Goal: Check status: Check status

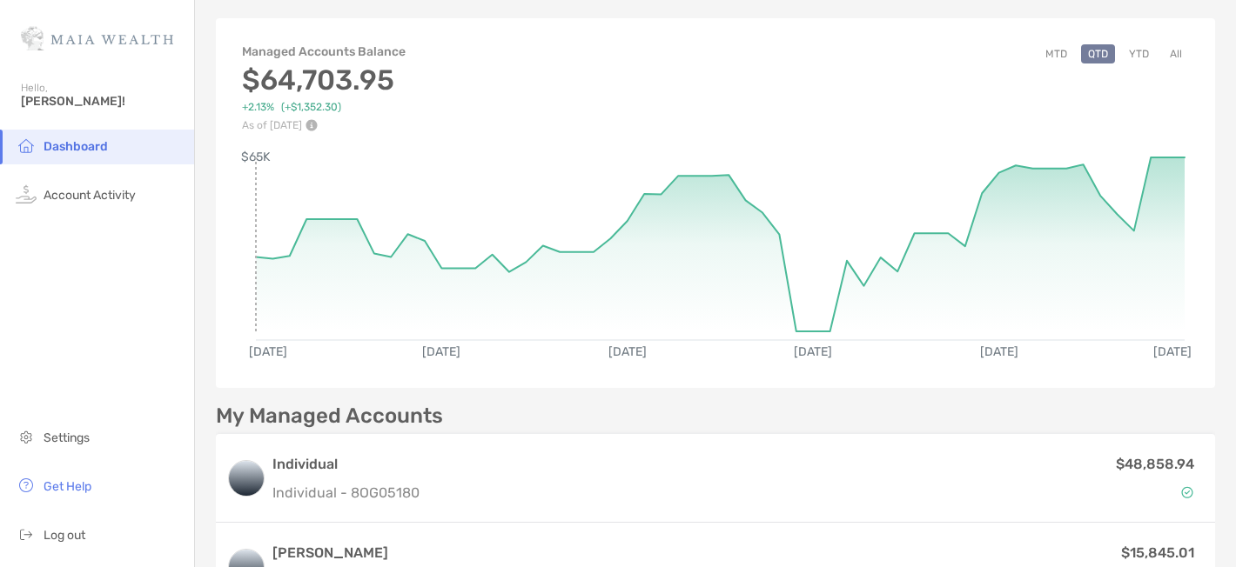
scroll to position [64, 0]
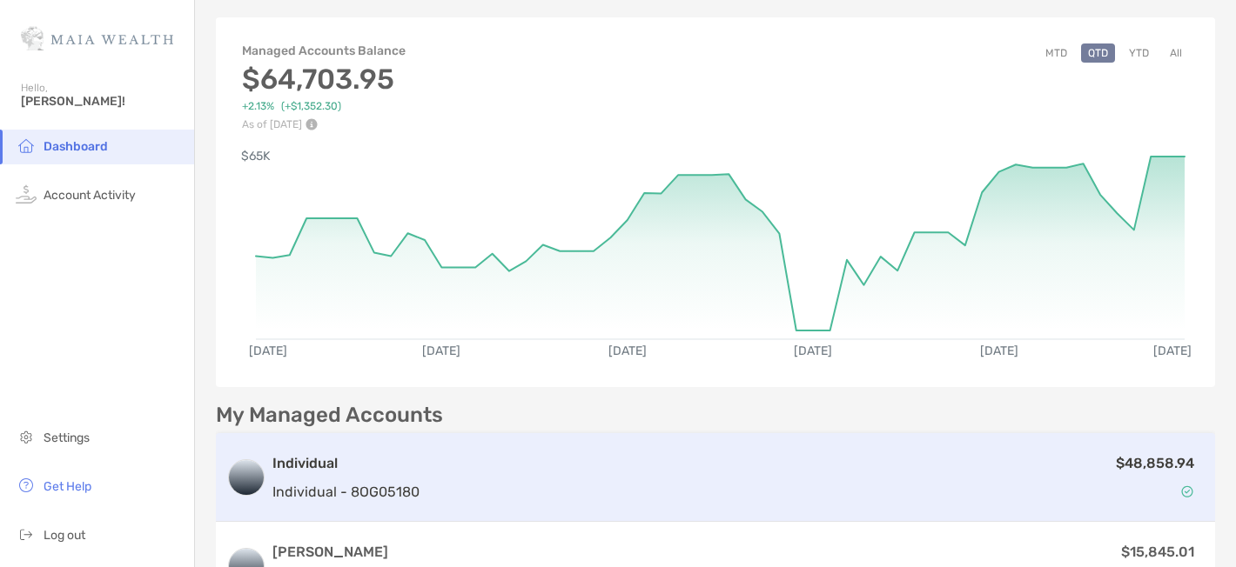
click at [816, 447] on div "Individual Individual - 8OG05180 $48,858.94" at bounding box center [715, 477] width 999 height 89
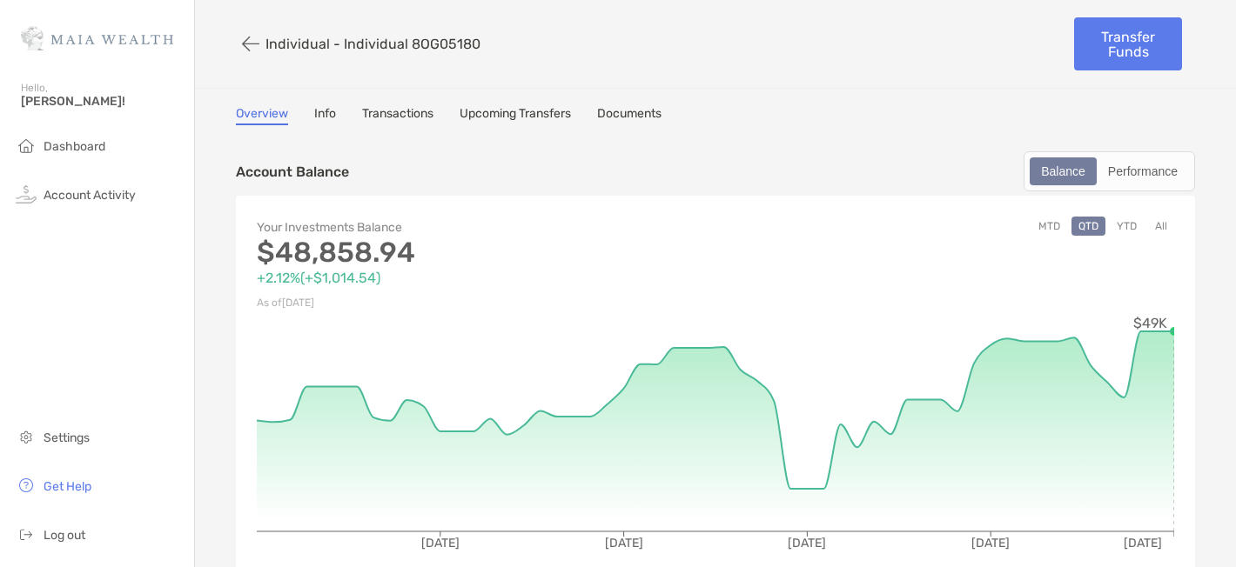
click at [314, 107] on link "Info" at bounding box center [325, 115] width 22 height 19
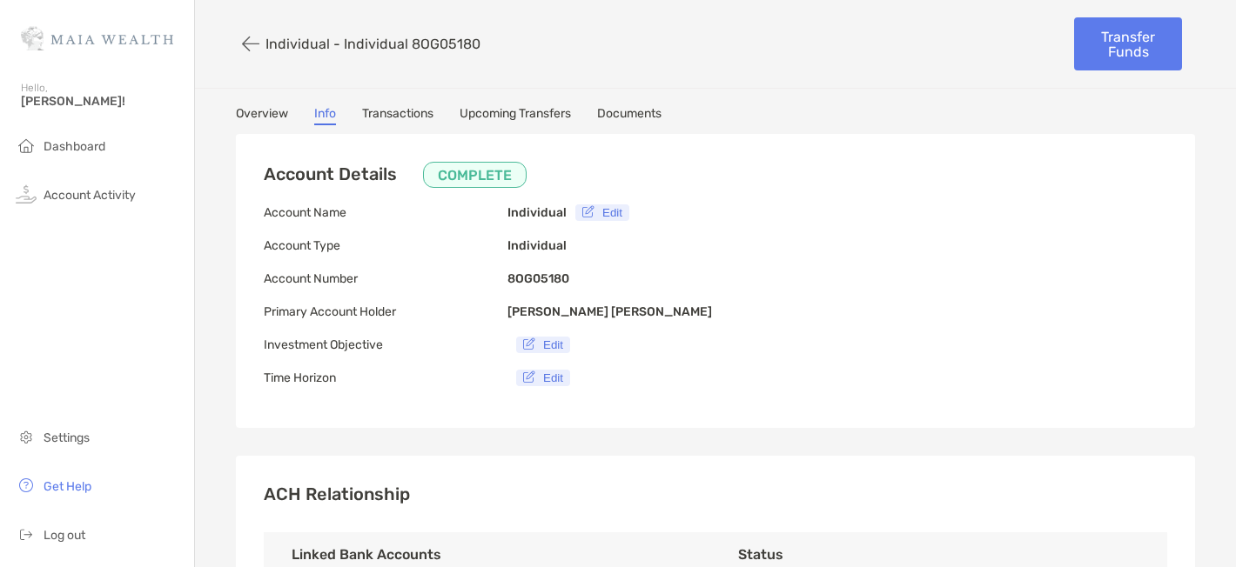
click at [398, 112] on link "Transactions" at bounding box center [397, 115] width 71 height 19
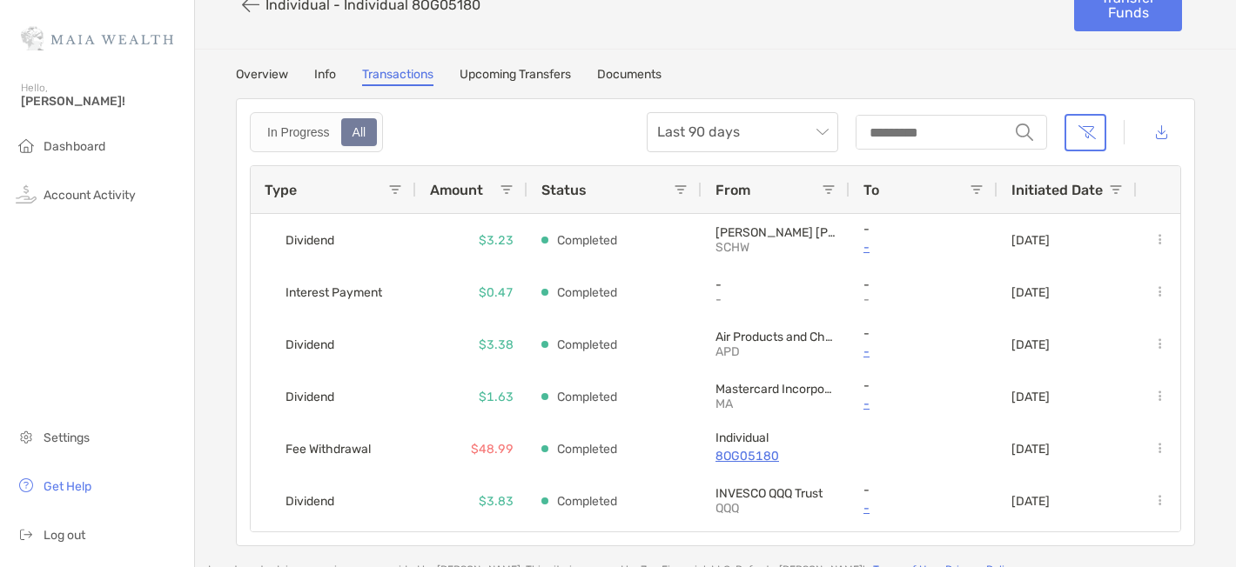
scroll to position [11, 0]
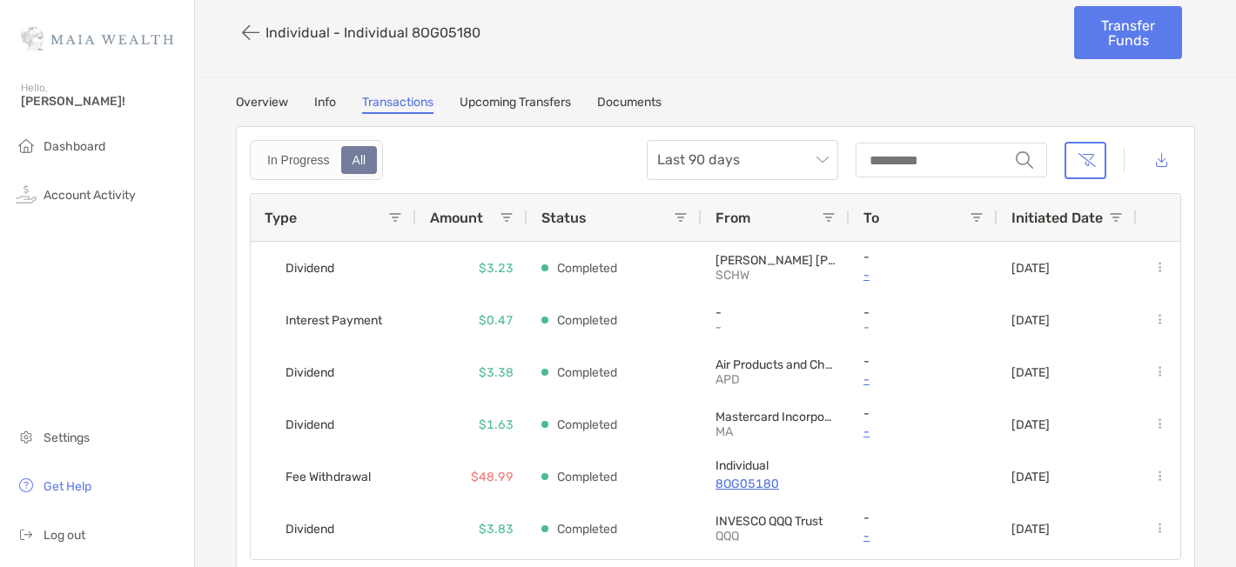
click at [648, 107] on link "Documents" at bounding box center [629, 104] width 64 height 19
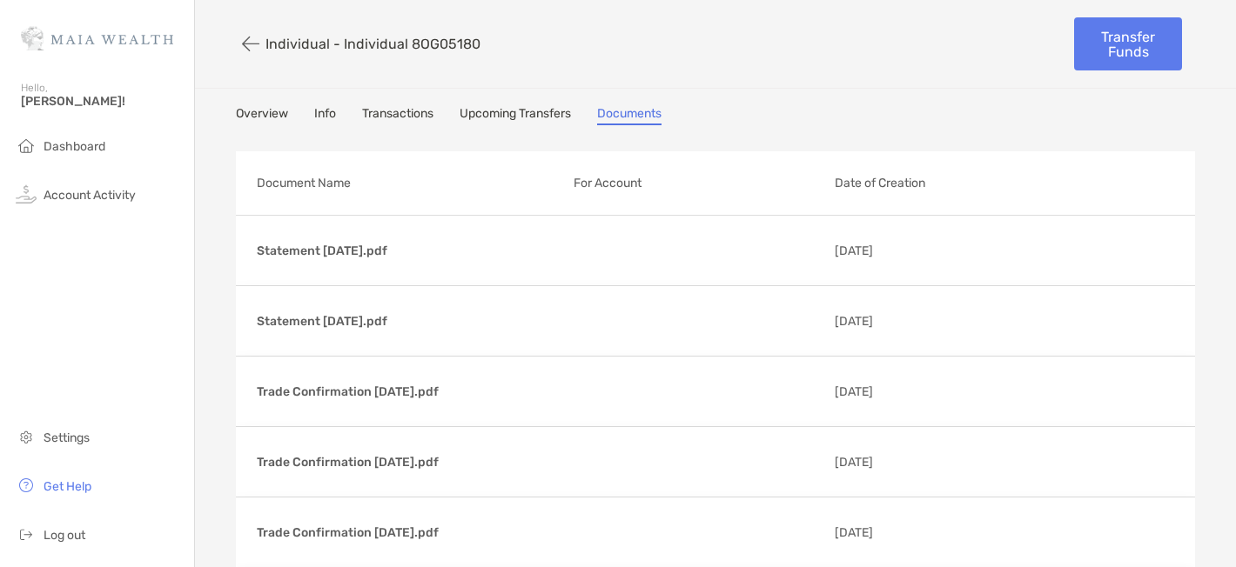
click at [261, 117] on link "Overview" at bounding box center [262, 115] width 52 height 19
